Goal: Task Accomplishment & Management: Use online tool/utility

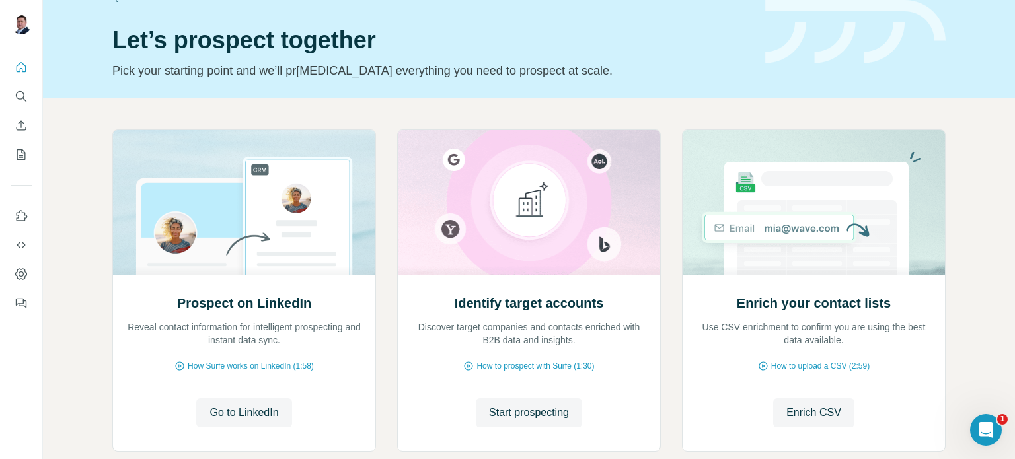
scroll to position [95, 0]
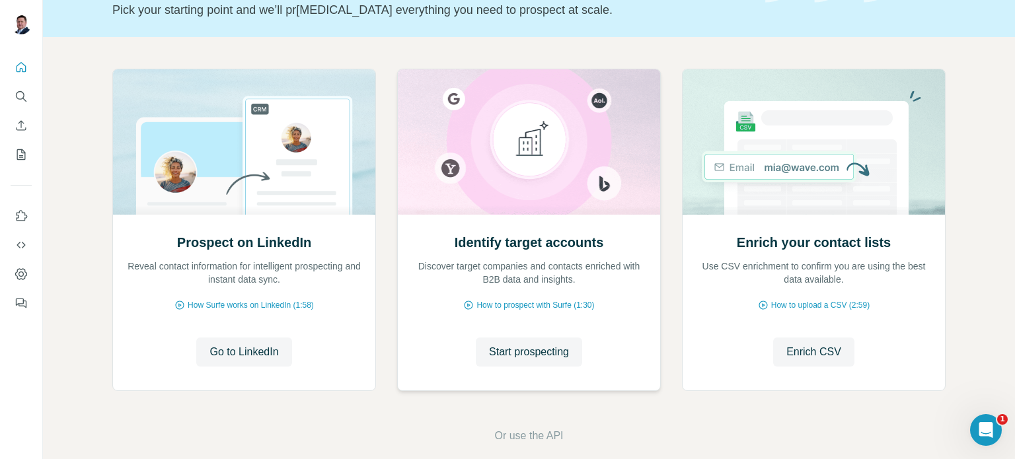
click at [453, 349] on div "Start prospecting Start prospecting" at bounding box center [529, 352] width 236 height 29
click at [489, 355] on span "Start prospecting" at bounding box center [529, 352] width 80 height 16
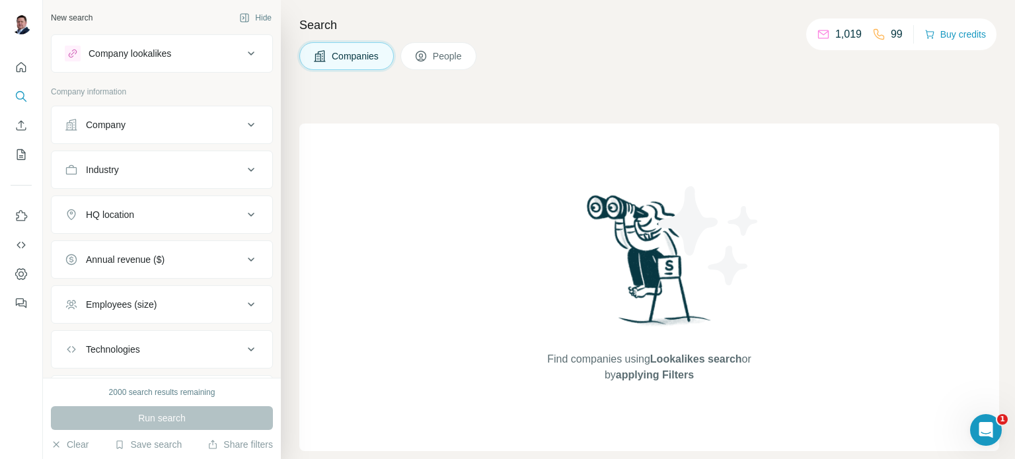
click at [488, 355] on div "Find companies using Lookalikes search or by applying Filters" at bounding box center [649, 288] width 700 height 328
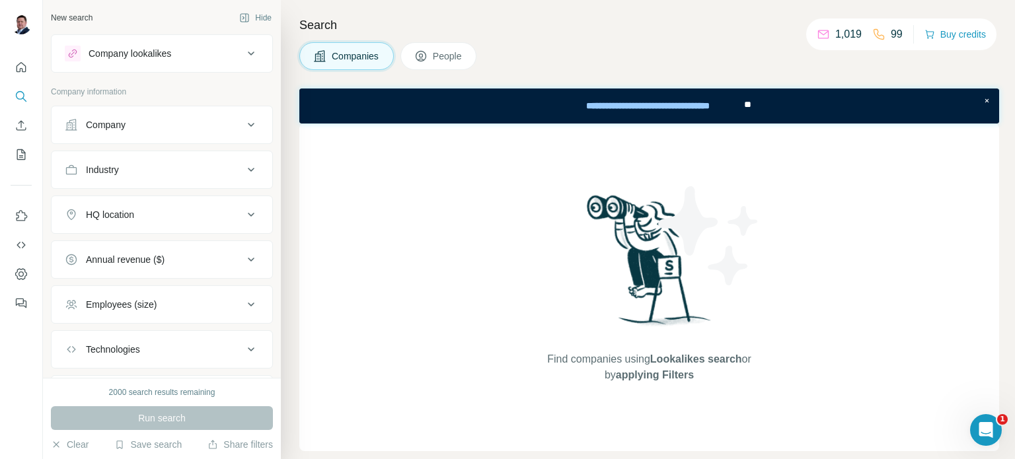
click at [488, 355] on div "Find companies using Lookalikes search or by applying Filters" at bounding box center [649, 288] width 700 height 328
click at [16, 48] on div at bounding box center [21, 182] width 42 height 268
click at [17, 76] on button "Quick start" at bounding box center [21, 68] width 21 height 24
